Goal: Navigation & Orientation: Find specific page/section

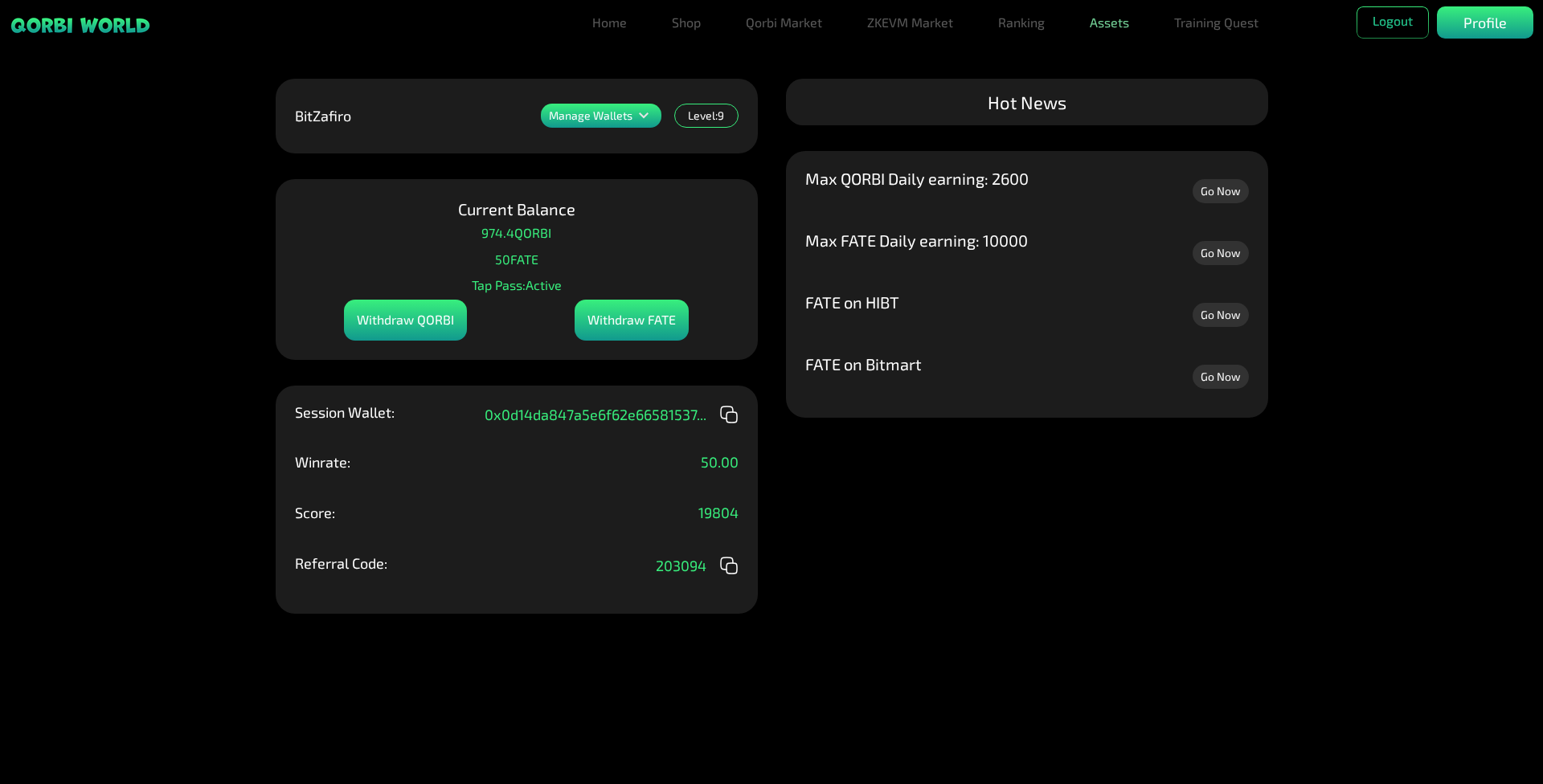
click at [1109, 21] on link "Assets" at bounding box center [1109, 22] width 52 height 32
click at [1346, 142] on div "Manage Wallets Add one or more wallets to showcase all your Items in one place.…" at bounding box center [772, 392] width 1543 height 784
click at [1122, 45] on link "Assets" at bounding box center [1109, 54] width 52 height 32
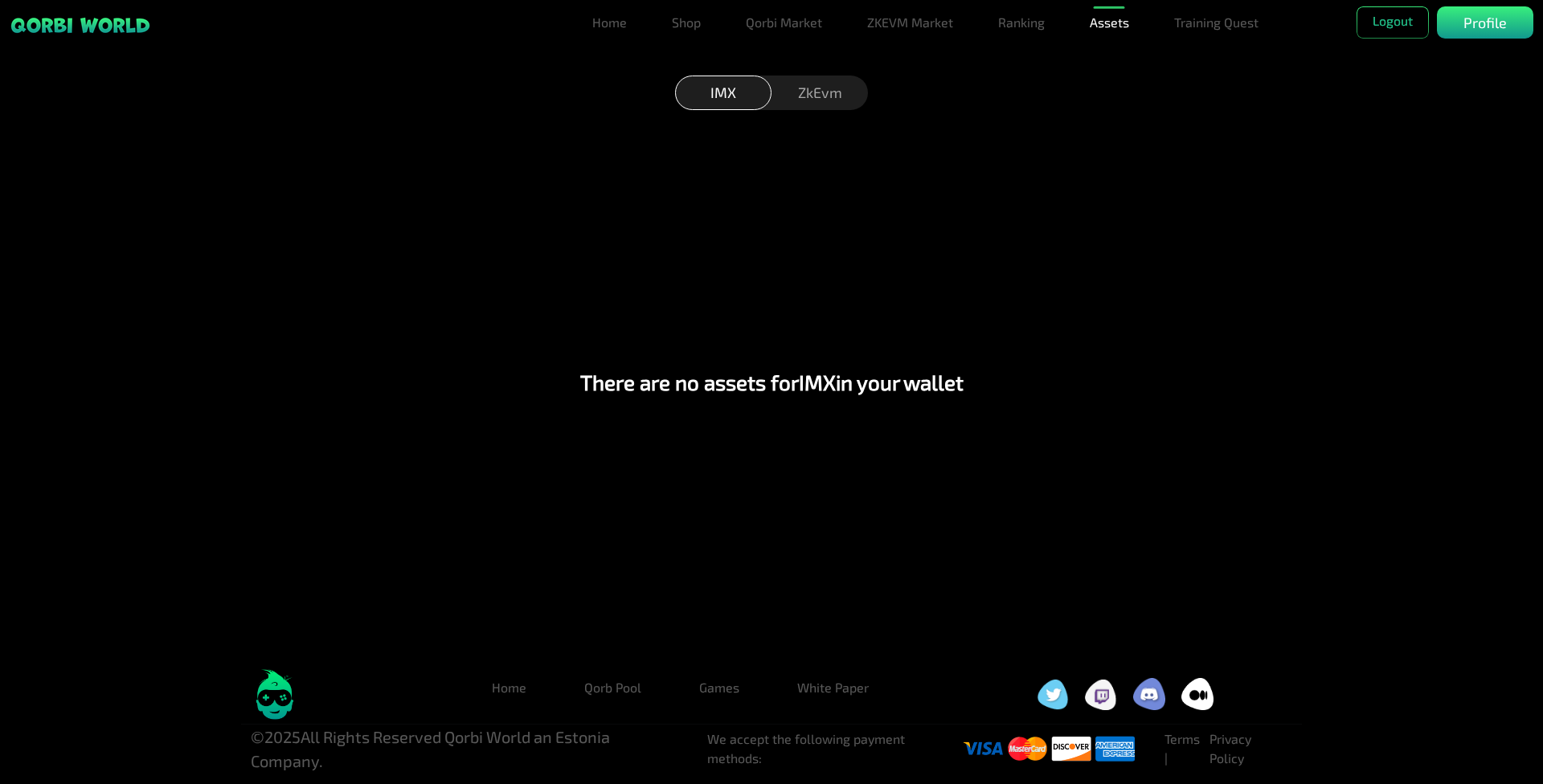
click at [851, 100] on div "ZkEvm" at bounding box center [820, 93] width 96 height 35
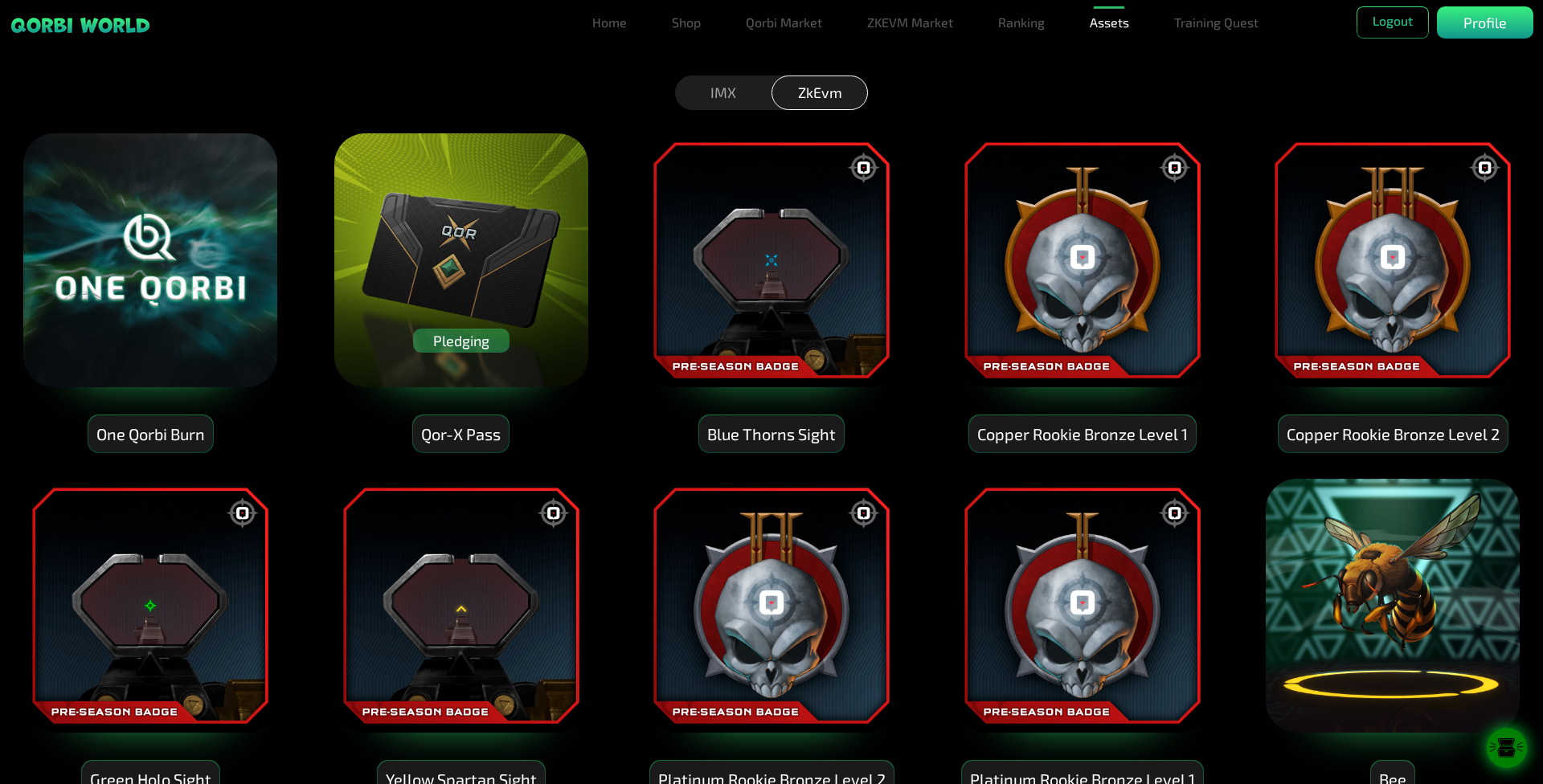
click at [515, 307] on img at bounding box center [461, 260] width 257 height 257
click at [489, 343] on div "Pledging" at bounding box center [461, 340] width 96 height 25
click at [451, 383] on img at bounding box center [461, 260] width 257 height 257
click at [474, 347] on div "Pledging" at bounding box center [461, 340] width 96 height 25
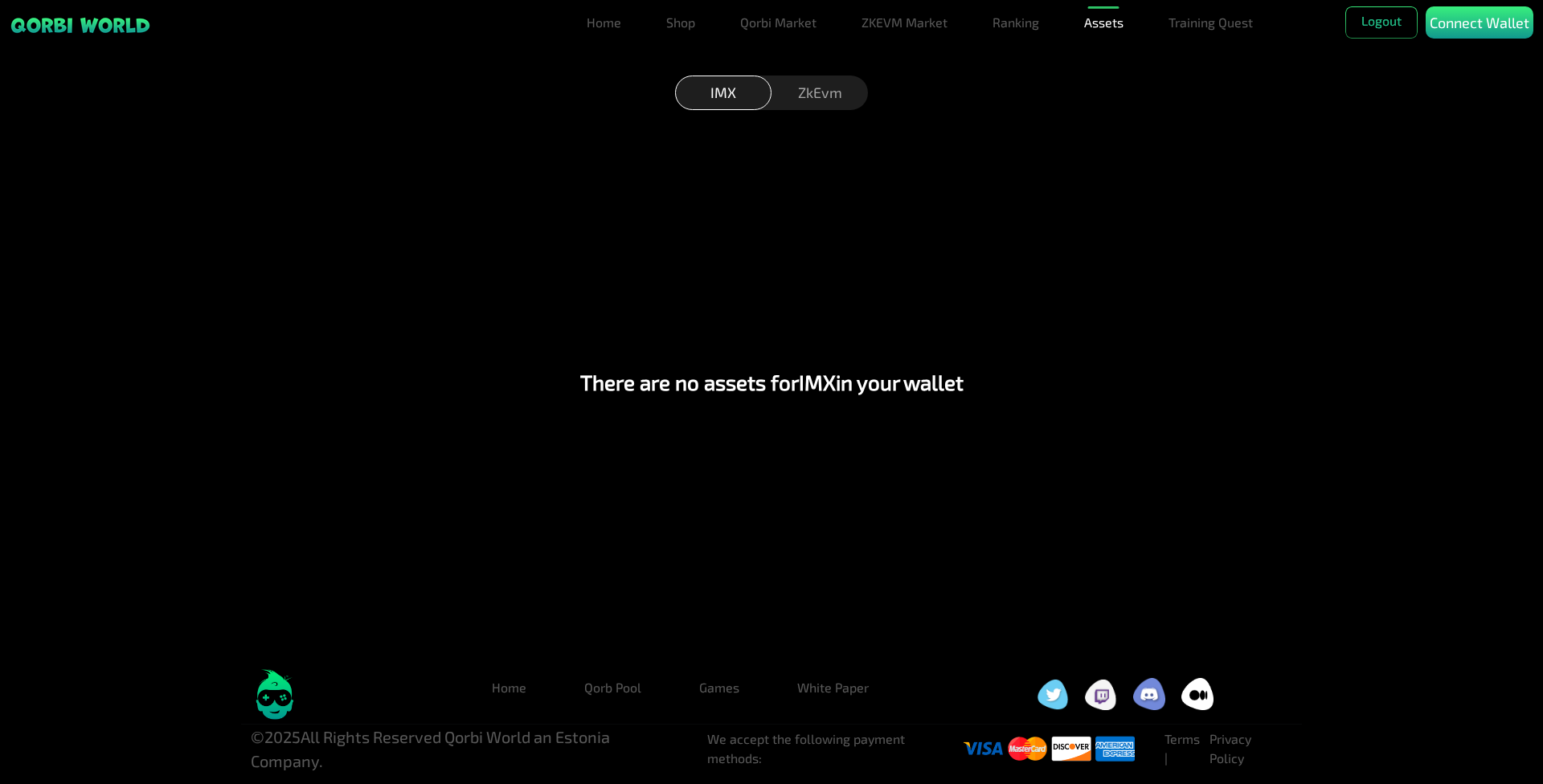
click at [843, 90] on div "ZkEvm" at bounding box center [820, 93] width 96 height 35
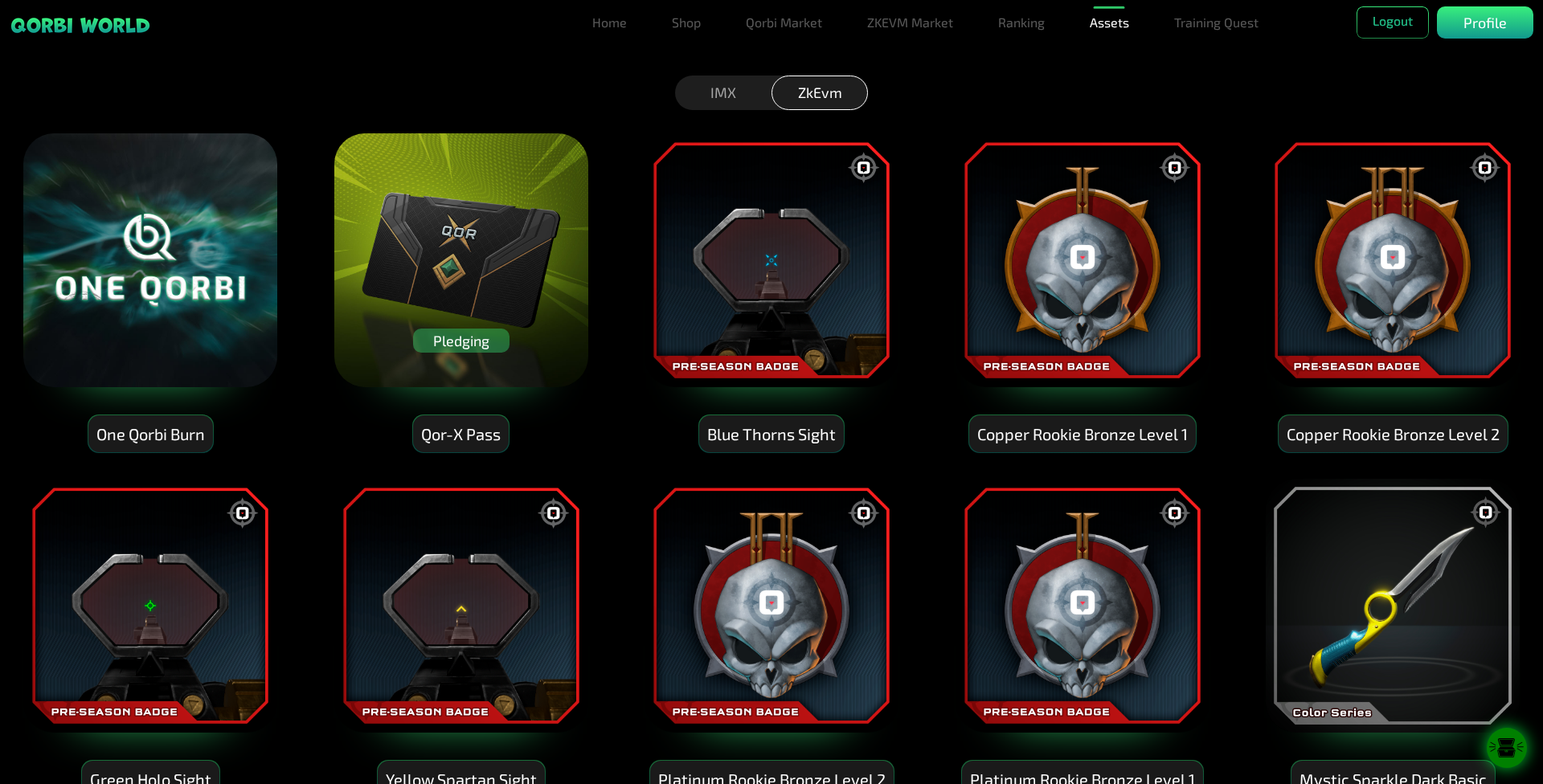
click at [452, 344] on div "Pledging" at bounding box center [461, 340] width 96 height 25
click at [818, 14] on link "Qorbi Market" at bounding box center [784, 22] width 89 height 32
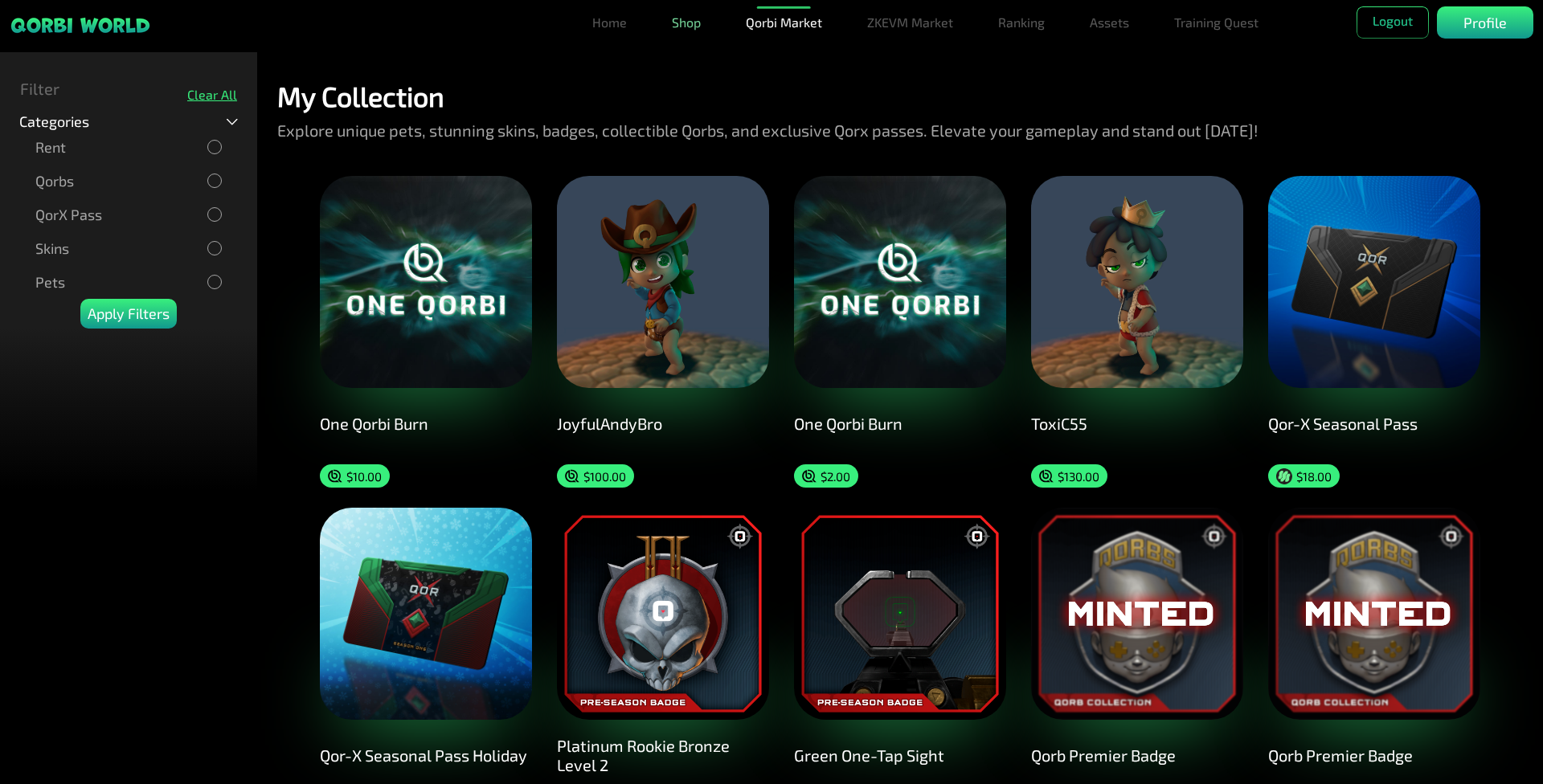
click at [682, 22] on link "Shop" at bounding box center [687, 22] width 42 height 32
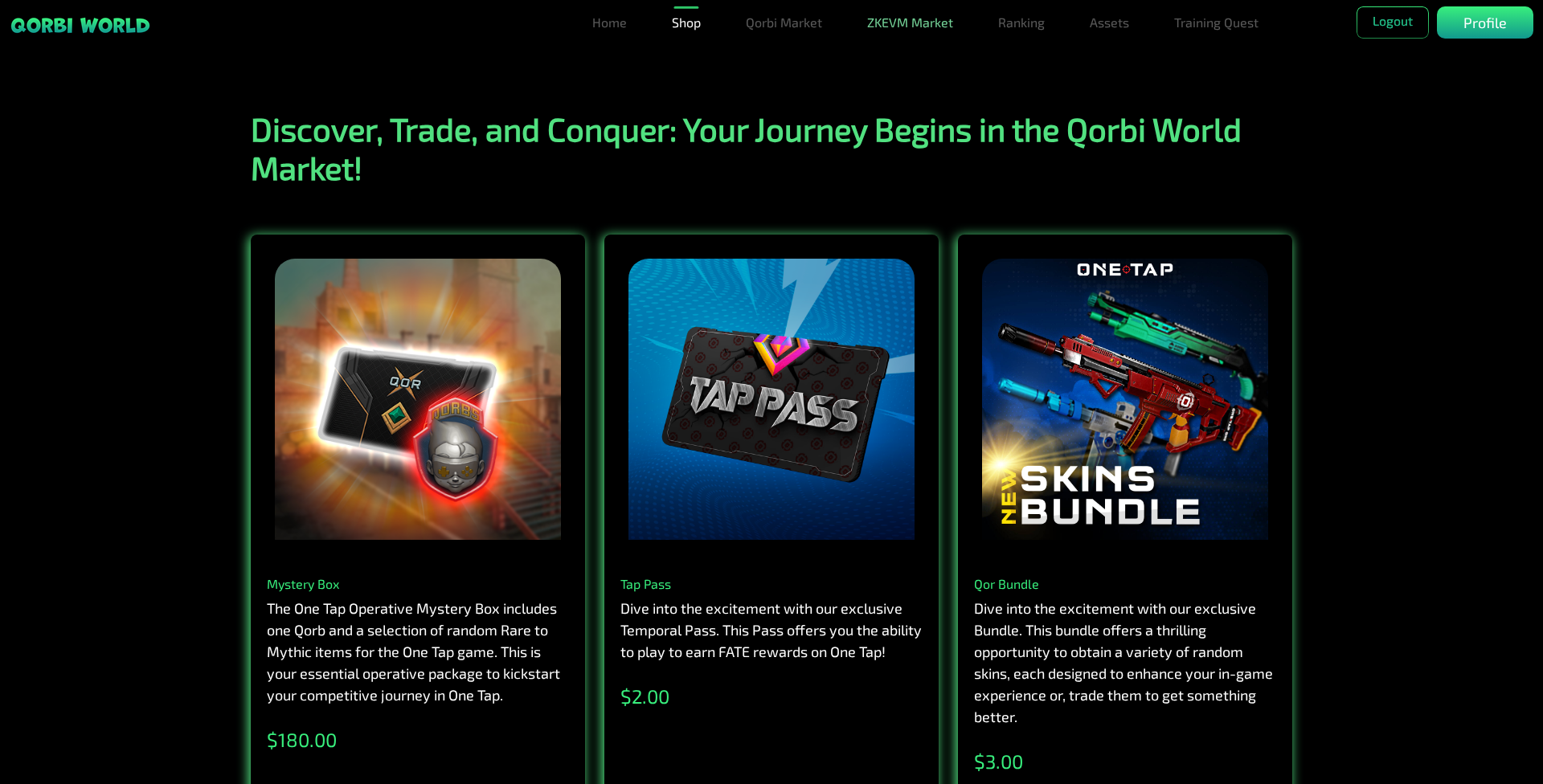
click at [899, 27] on link "ZKEVM Market" at bounding box center [910, 22] width 99 height 32
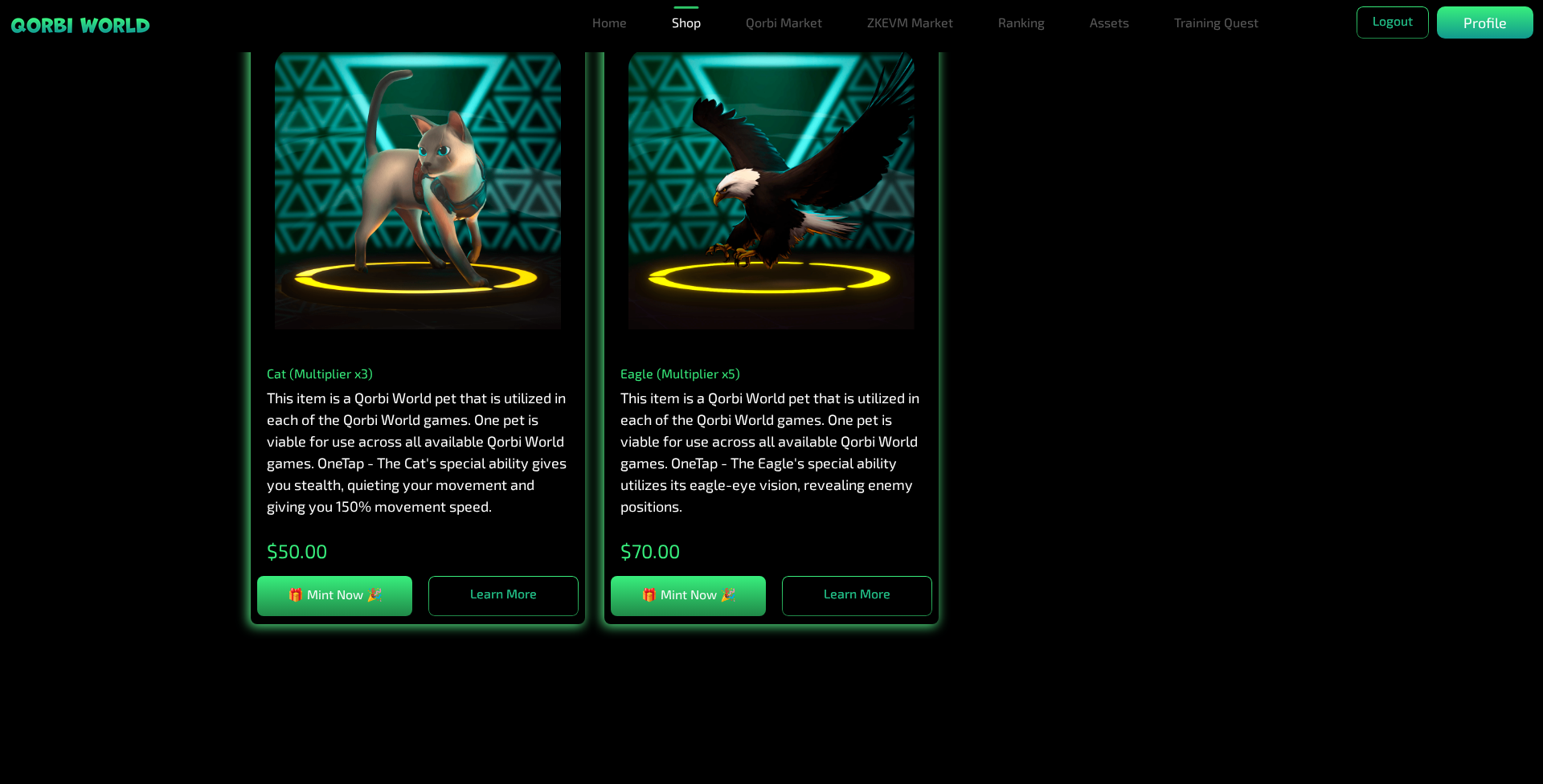
scroll to position [2564, 0]
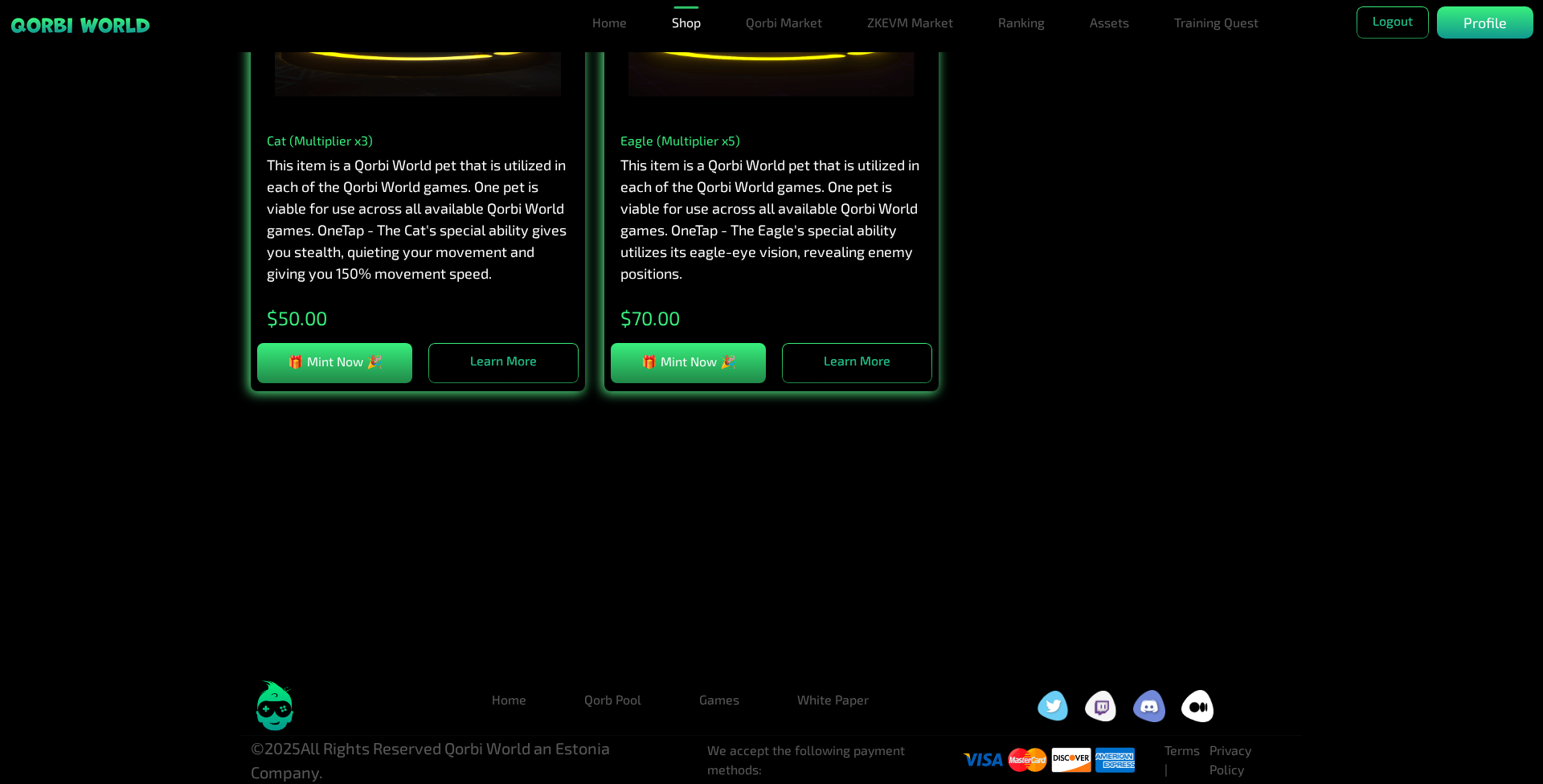
click at [1059, 702] on img at bounding box center [1053, 706] width 32 height 31
click at [1198, 702] on img at bounding box center [1197, 706] width 32 height 32
